Goal: Task Accomplishment & Management: Manage account settings

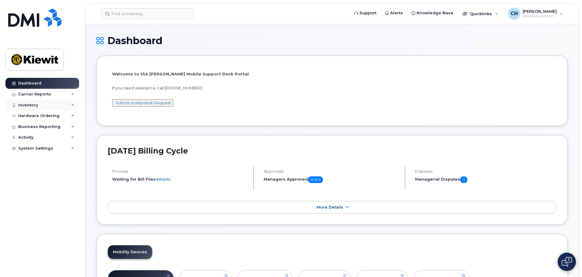
click at [71, 108] on div "Inventory" at bounding box center [42, 105] width 74 height 11
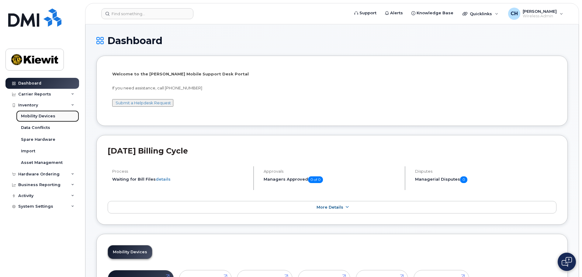
click at [56, 119] on link "Mobility Devices" at bounding box center [47, 116] width 63 height 12
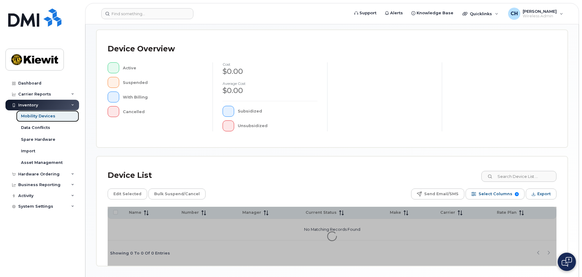
scroll to position [141, 0]
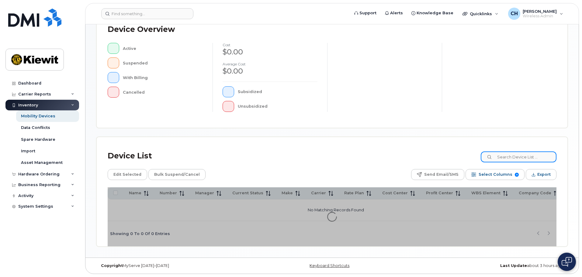
click at [519, 158] on input at bounding box center [519, 156] width 76 height 11
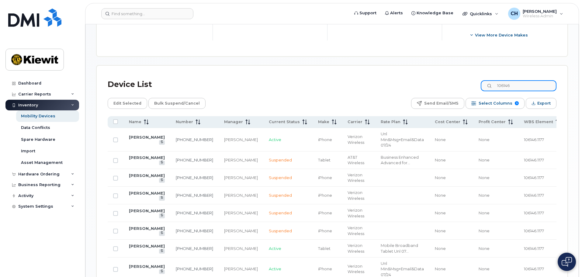
scroll to position [263, 0]
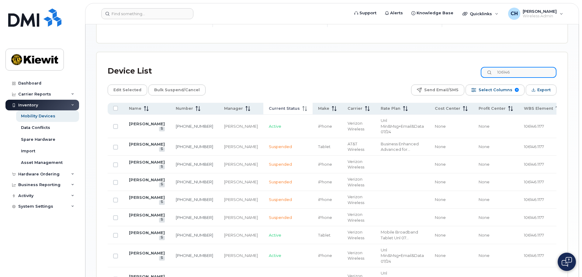
type input "106146"
click at [275, 107] on th "Current Status" at bounding box center [287, 109] width 49 height 12
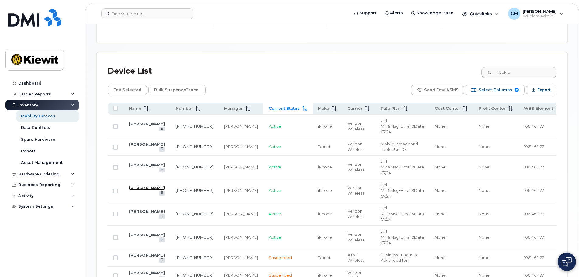
click at [138, 189] on link "[PERSON_NAME]" at bounding box center [147, 187] width 36 height 5
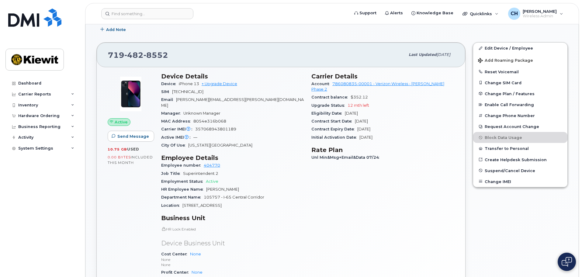
scroll to position [182, 0]
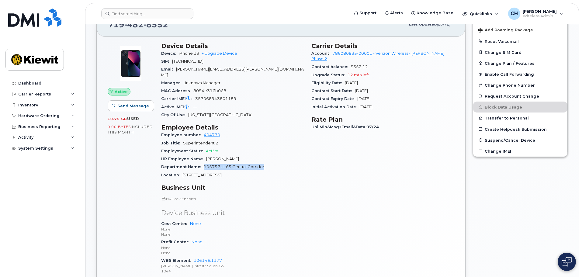
drag, startPoint x: 204, startPoint y: 161, endPoint x: 265, endPoint y: 159, distance: 60.8
click at [265, 163] on div "Department Name 105757 - I-65 Central Corridor" at bounding box center [232, 167] width 143 height 8
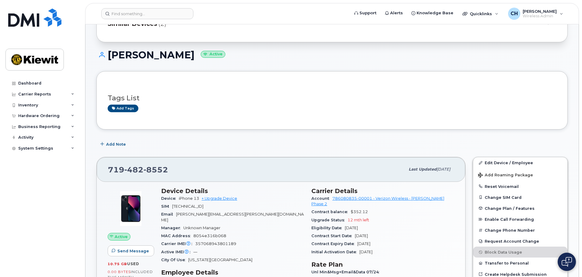
scroll to position [30, 0]
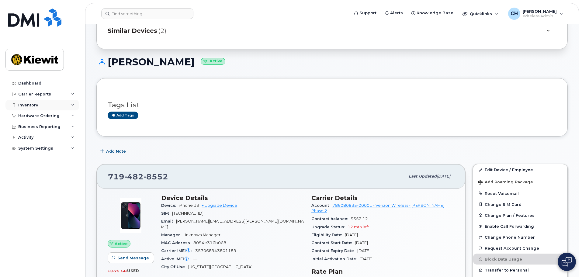
click at [56, 109] on div "Inventory" at bounding box center [42, 105] width 74 height 11
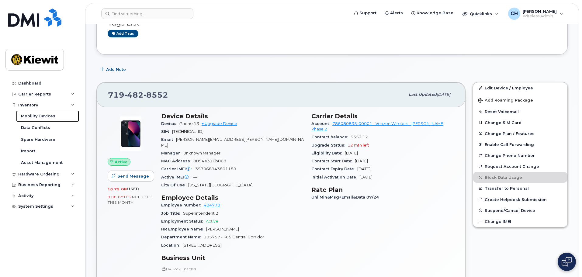
scroll to position [152, 0]
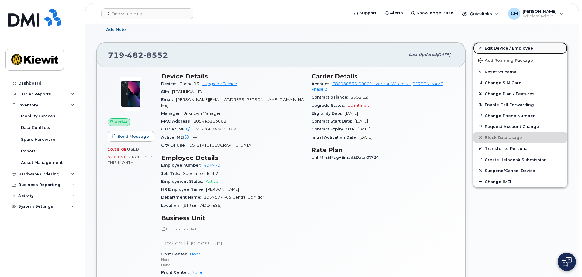
click at [503, 50] on link "Edit Device / Employee" at bounding box center [520, 48] width 94 height 11
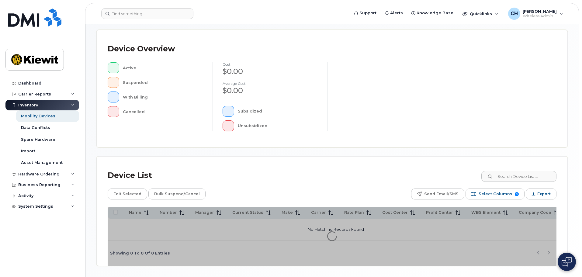
scroll to position [141, 0]
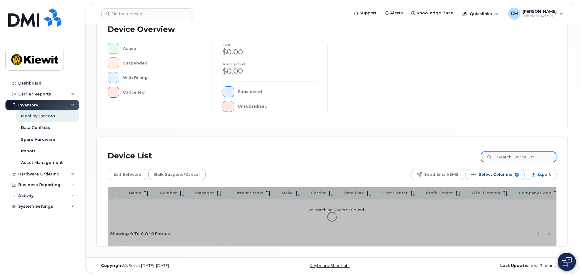
click at [510, 154] on input at bounding box center [519, 156] width 76 height 11
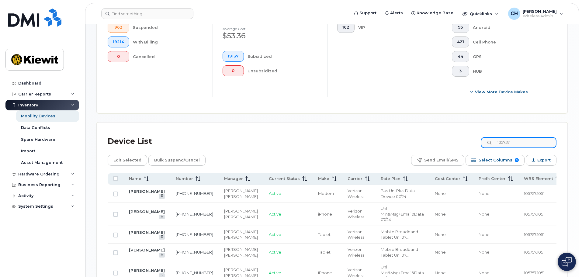
scroll to position [202, 0]
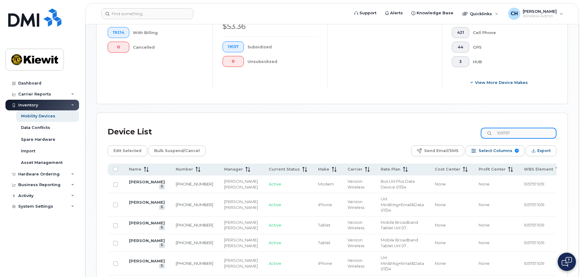
drag, startPoint x: 522, startPoint y: 125, endPoint x: 458, endPoint y: 126, distance: 64.2
click at [458, 126] on div "Device List 105757" at bounding box center [332, 132] width 449 height 16
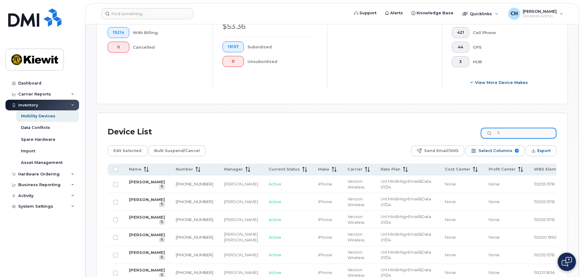
type input "1"
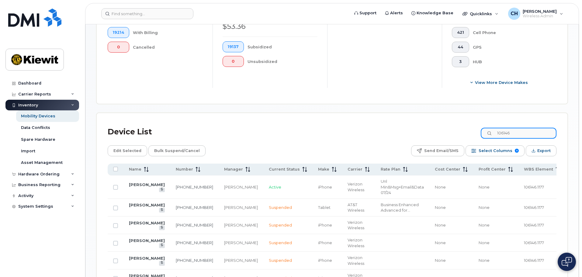
type input "106146"
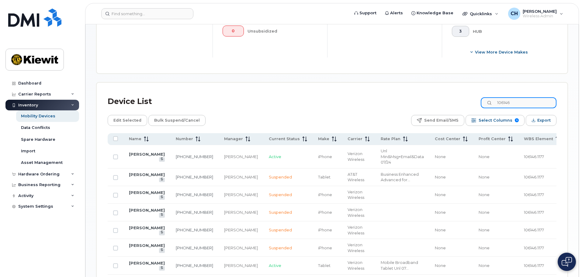
scroll to position [263, 0]
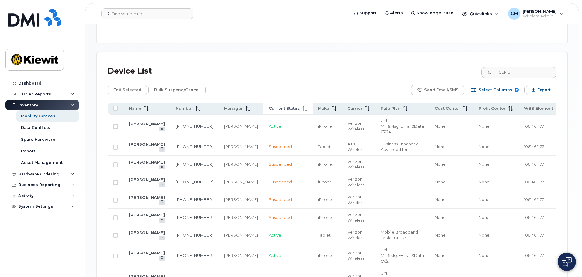
click at [306, 106] on icon at bounding box center [306, 108] width 1 height 5
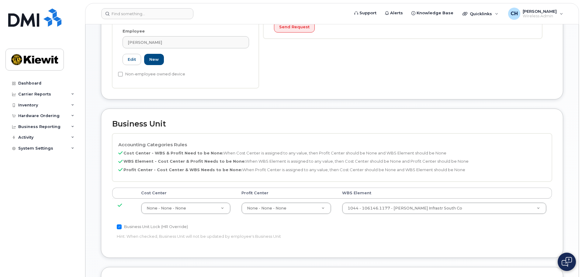
scroll to position [213, 0]
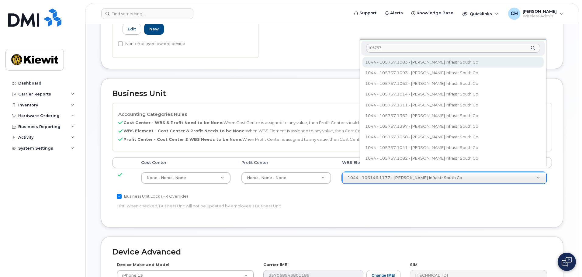
click at [431, 48] on input "105757" at bounding box center [453, 48] width 174 height 9
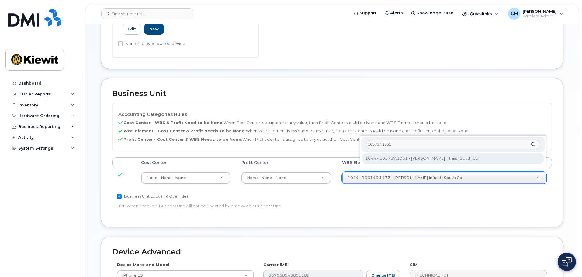
type input "105757.1051"
type input "29955283"
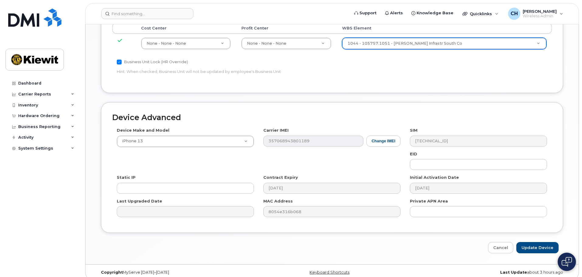
scroll to position [348, 0]
click at [544, 244] on input "Update Device" at bounding box center [537, 246] width 42 height 11
type input "Saving..."
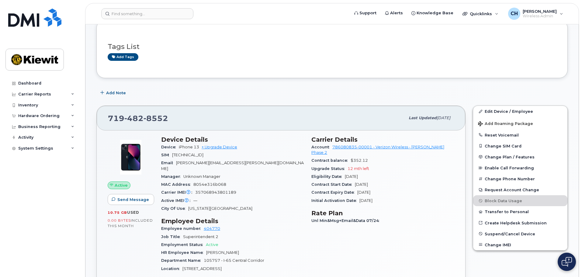
scroll to position [91, 0]
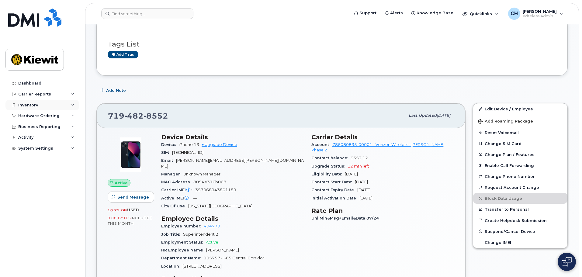
click at [45, 102] on div "Inventory" at bounding box center [42, 105] width 74 height 11
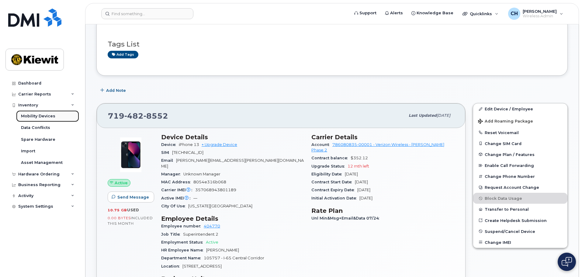
click at [44, 118] on div "Mobility Devices" at bounding box center [38, 115] width 34 height 5
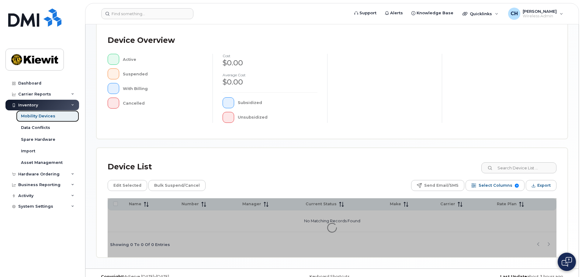
scroll to position [152, 0]
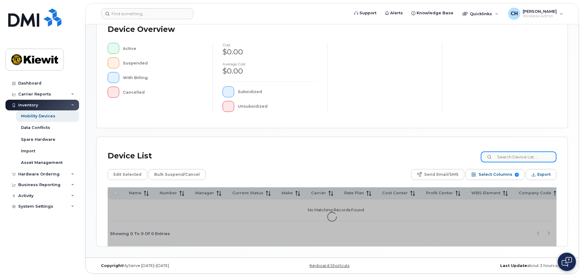
click at [530, 159] on input at bounding box center [519, 156] width 76 height 11
type input "105757"
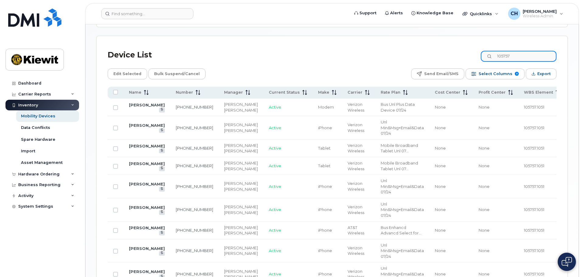
scroll to position [299, 0]
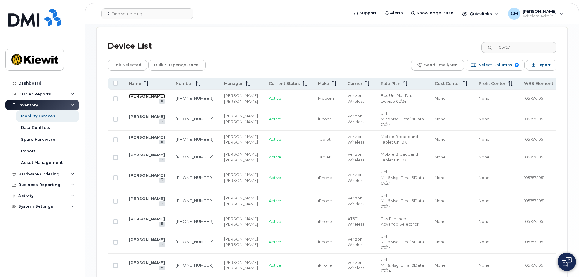
click at [143, 99] on link "JAMES THOMSEN" at bounding box center [147, 96] width 36 height 5
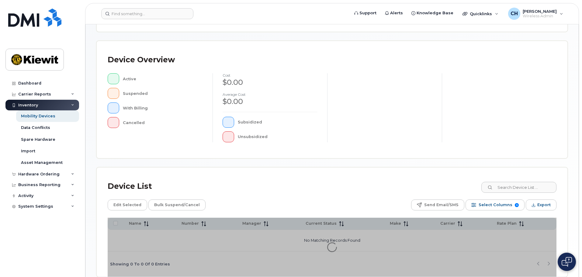
scroll to position [122, 0]
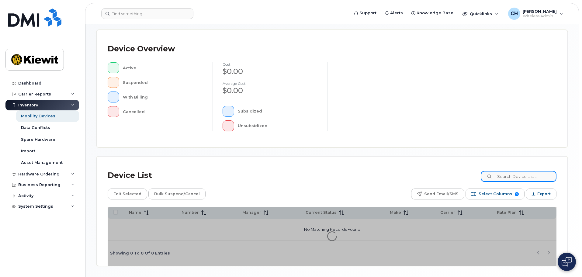
click at [519, 175] on input at bounding box center [519, 176] width 76 height 11
type input "106146"
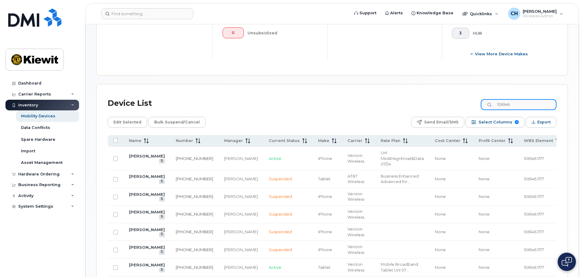
scroll to position [232, 0]
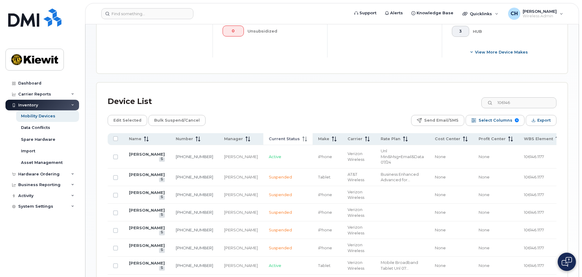
click at [269, 136] on span "Current Status" at bounding box center [284, 138] width 31 height 5
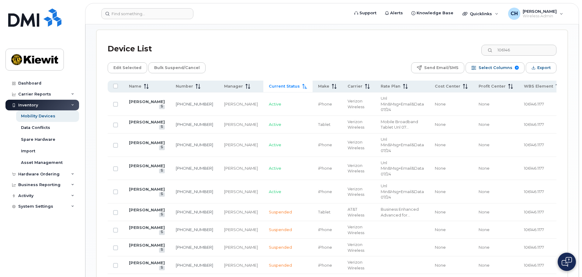
scroll to position [293, 0]
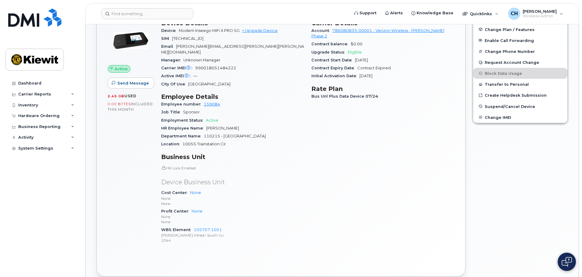
scroll to position [213, 0]
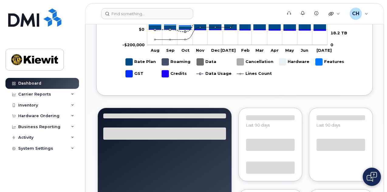
scroll to position [635, 0]
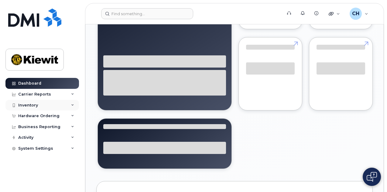
click at [50, 105] on div "Inventory" at bounding box center [42, 105] width 74 height 11
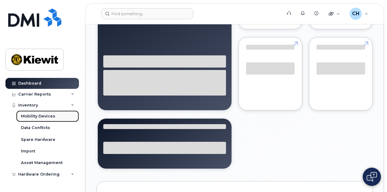
click at [47, 115] on div "Mobility Devices" at bounding box center [38, 115] width 34 height 5
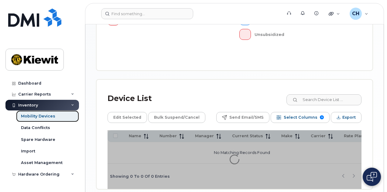
scroll to position [273, 0]
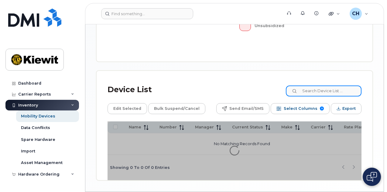
click at [318, 85] on input at bounding box center [324, 90] width 76 height 11
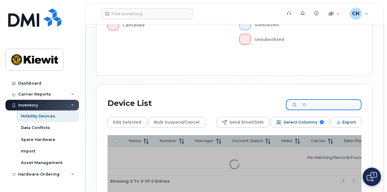
scroll to position [284, 0]
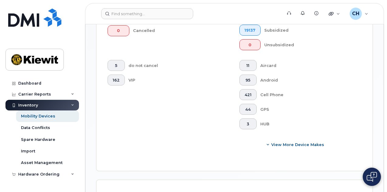
scroll to position [300, 0]
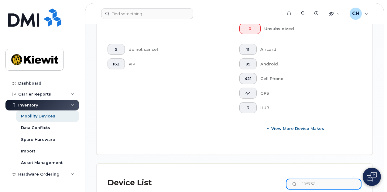
type input "105757"
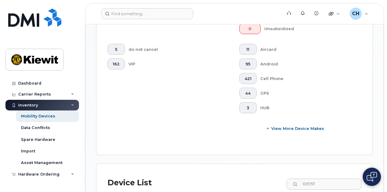
checkbox input "true"
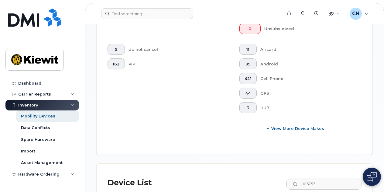
checkbox input "true"
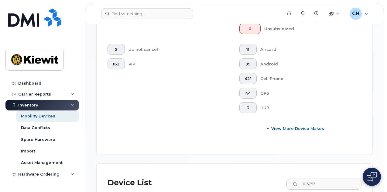
checkbox input "true"
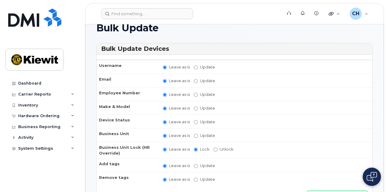
scroll to position [30, 0]
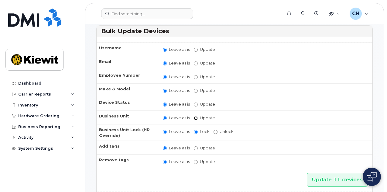
click at [196, 116] on input "Update" at bounding box center [196, 118] width 4 height 4
radio input "true"
radio input "false"
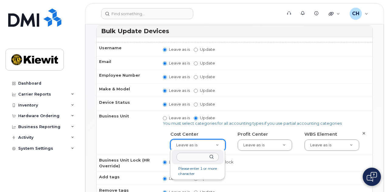
click at [194, 158] on input "text" at bounding box center [198, 157] width 42 height 9
type input "none"
type input "29629358"
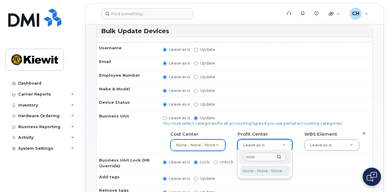
type input "none"
type input "29629357"
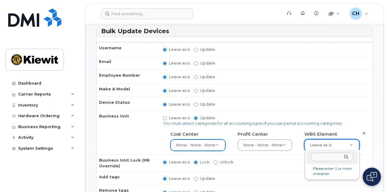
click at [317, 157] on input "text" at bounding box center [332, 157] width 42 height 9
paste input "106486.1107"
type input "106486.1107"
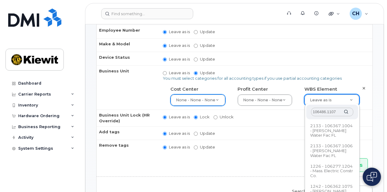
scroll to position [122, 0]
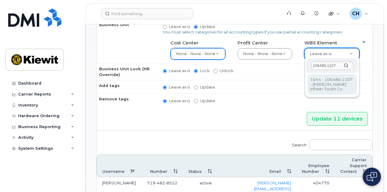
type input "106486.1107"
type input "35742708"
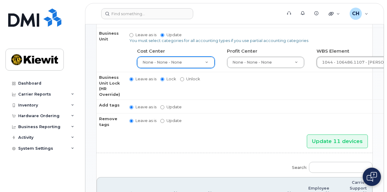
scroll to position [125, 0]
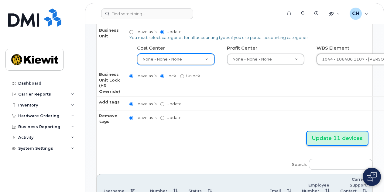
click at [324, 138] on input "Update 11 devices" at bounding box center [337, 138] width 61 height 14
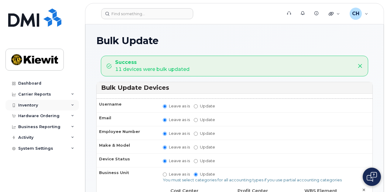
click at [43, 105] on div "Inventory" at bounding box center [42, 105] width 74 height 11
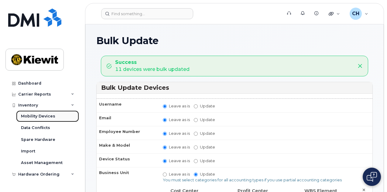
click at [48, 116] on div "Mobility Devices" at bounding box center [38, 115] width 34 height 5
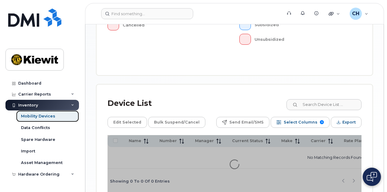
scroll to position [284, 0]
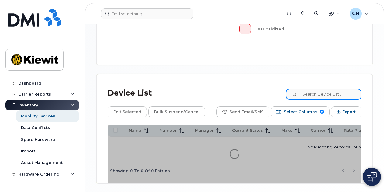
click at [330, 89] on input at bounding box center [324, 94] width 76 height 11
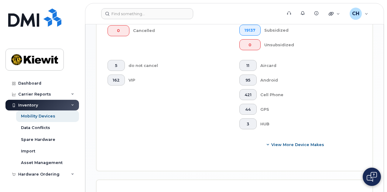
scroll to position [300, 0]
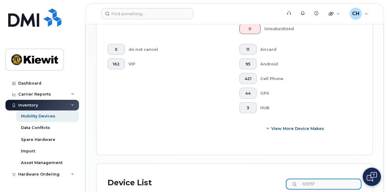
click at [336, 178] on input "105757" at bounding box center [324, 183] width 76 height 11
drag, startPoint x: 339, startPoint y: 92, endPoint x: 267, endPoint y: 92, distance: 72.4
click at [267, 175] on div "Device List 105757" at bounding box center [235, 183] width 254 height 16
type input "106486"
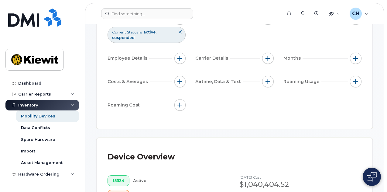
scroll to position [87, 0]
